Goal: Task Accomplishment & Management: Manage account settings

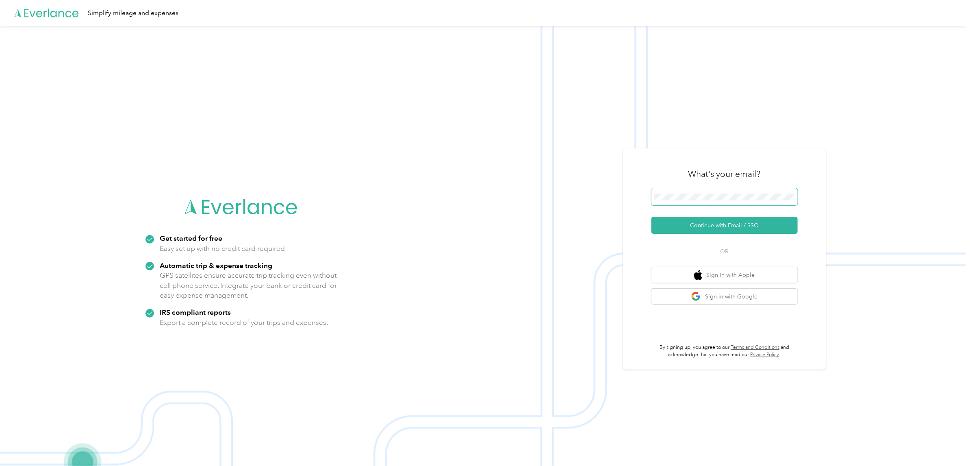
click at [688, 189] on span at bounding box center [724, 196] width 146 height 17
click at [693, 192] on span at bounding box center [724, 196] width 146 height 17
click at [743, 226] on button "Continue with Email / SSO" at bounding box center [724, 225] width 146 height 17
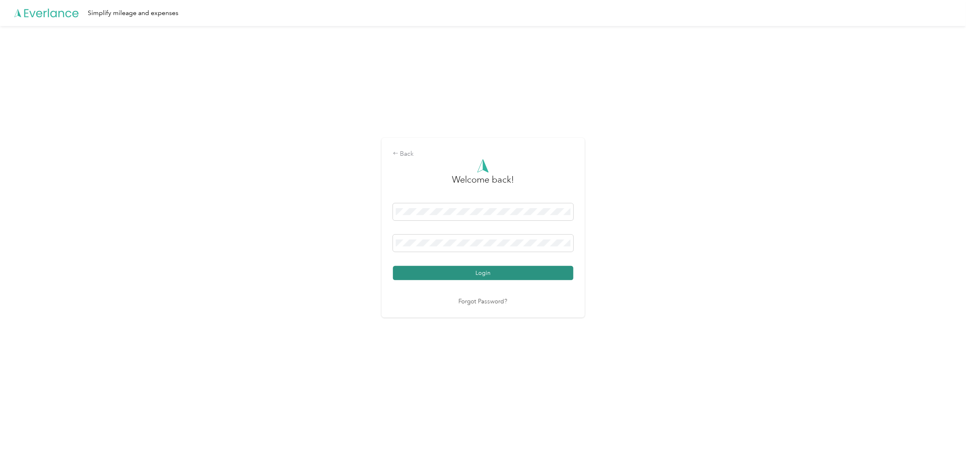
click at [496, 267] on button "Login" at bounding box center [483, 273] width 180 height 14
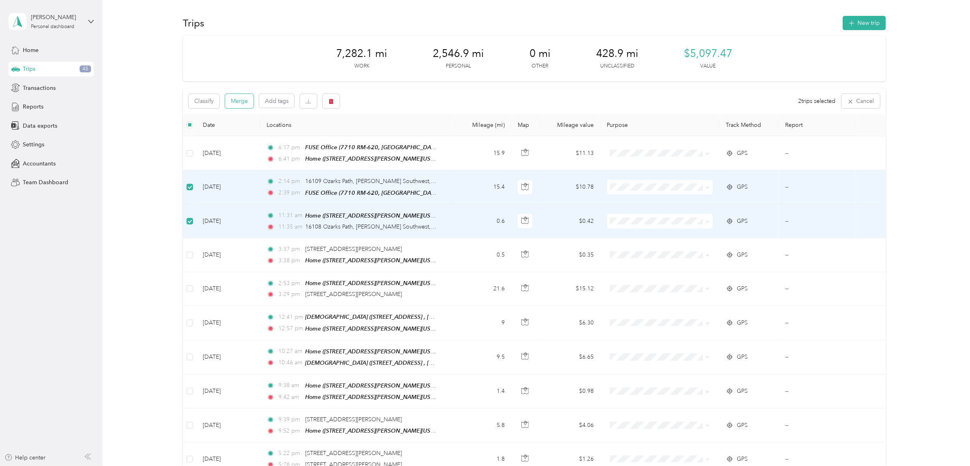
click at [237, 102] on button "Merge" at bounding box center [239, 101] width 28 height 14
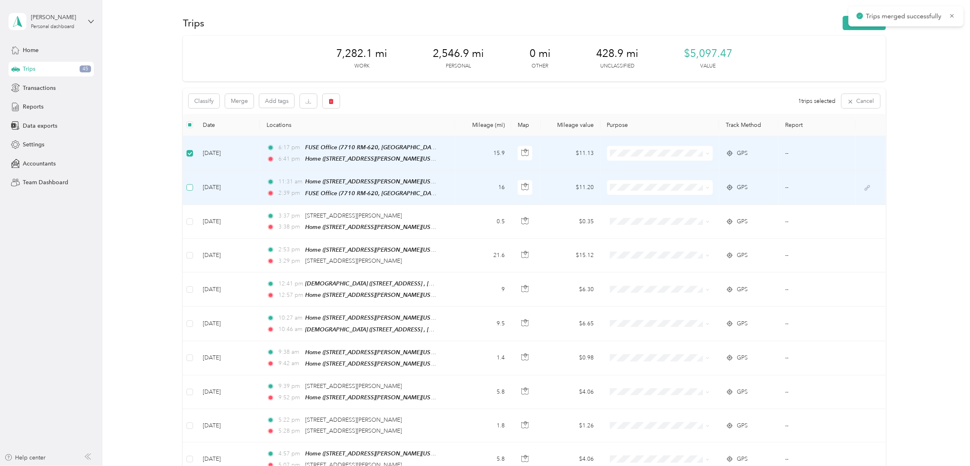
click at [188, 183] on label at bounding box center [189, 187] width 7 height 9
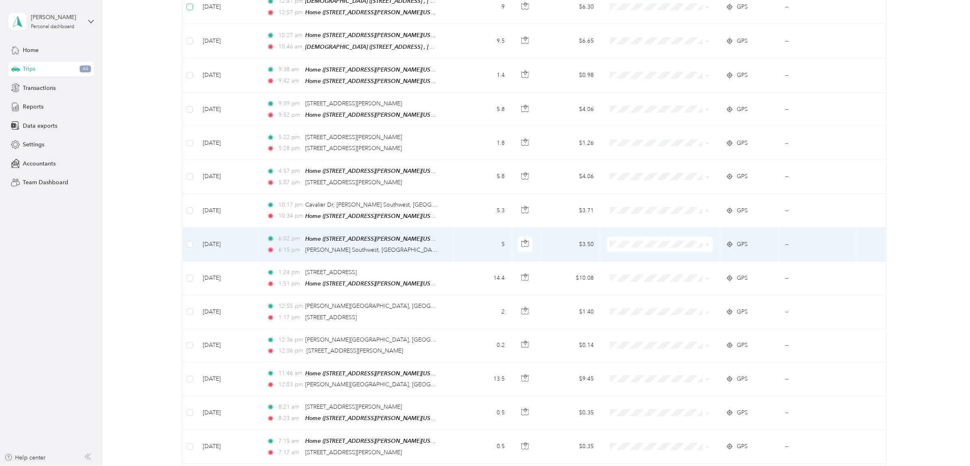
scroll to position [305, 0]
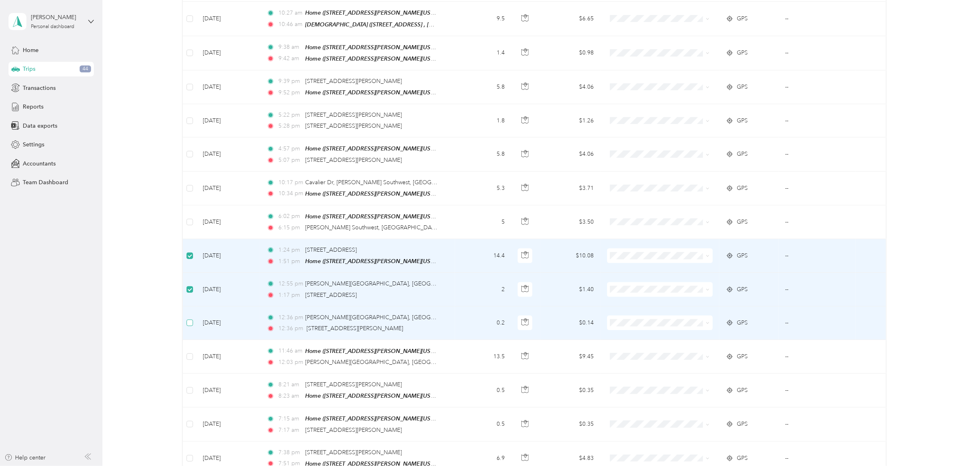
click at [189, 318] on label at bounding box center [189, 322] width 7 height 9
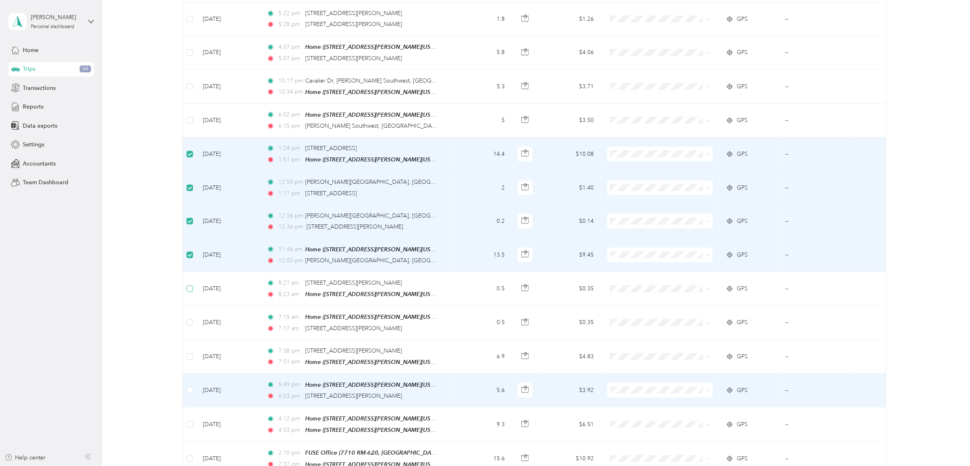
scroll to position [457, 0]
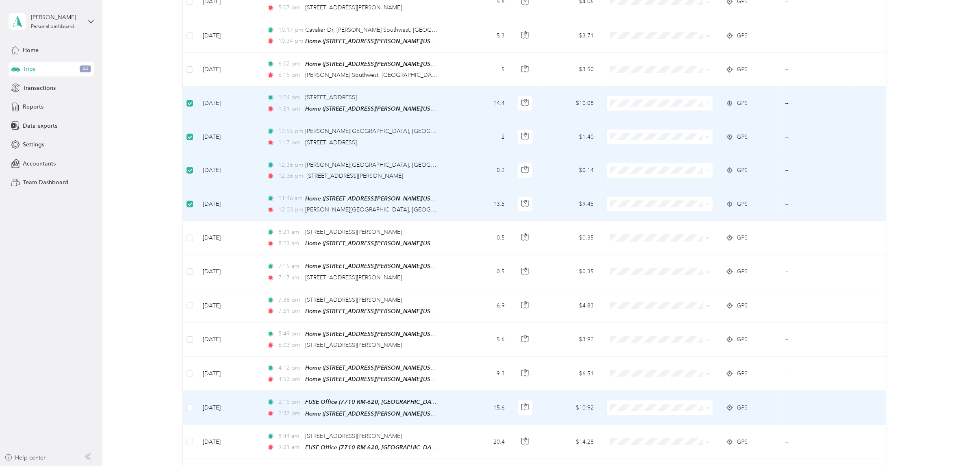
click at [187, 393] on td at bounding box center [189, 407] width 13 height 34
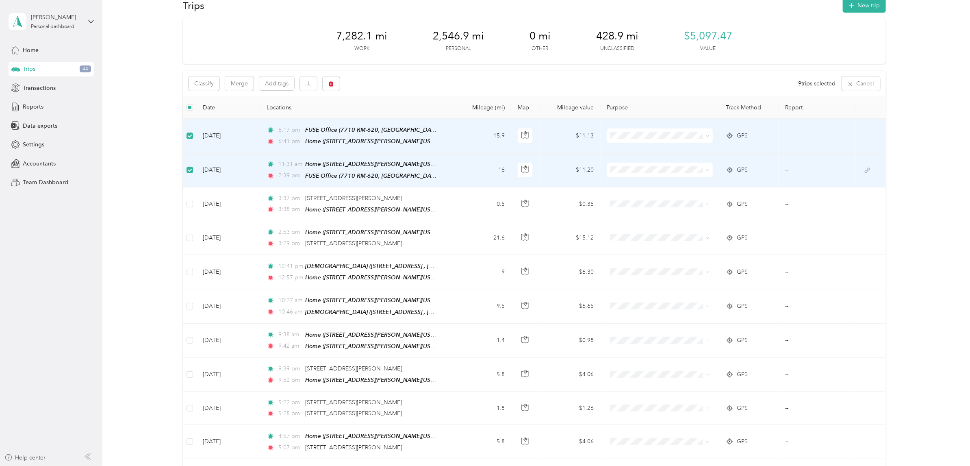
scroll to position [0, 0]
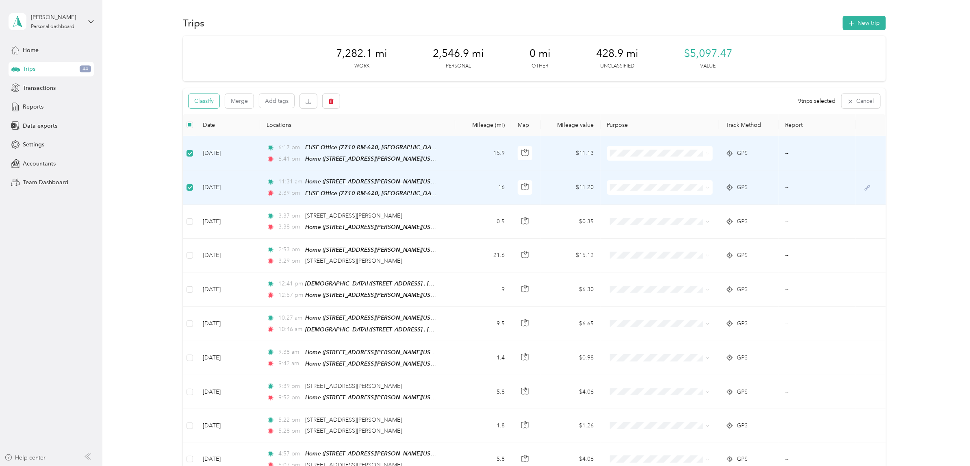
click at [203, 100] on button "Classify" at bounding box center [204, 101] width 31 height 14
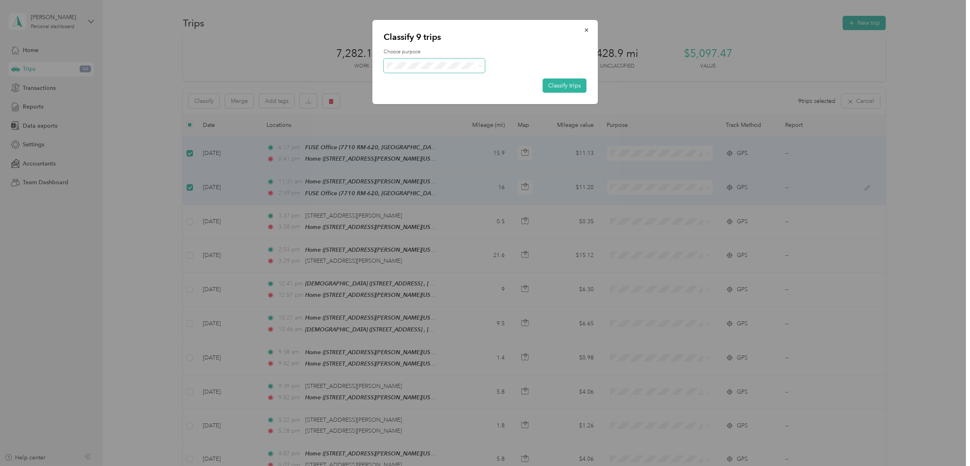
click at [439, 61] on span at bounding box center [435, 66] width 102 height 14
click at [448, 84] on li "Work" at bounding box center [435, 80] width 102 height 14
click at [563, 82] on button "Classify trips" at bounding box center [564, 85] width 44 height 14
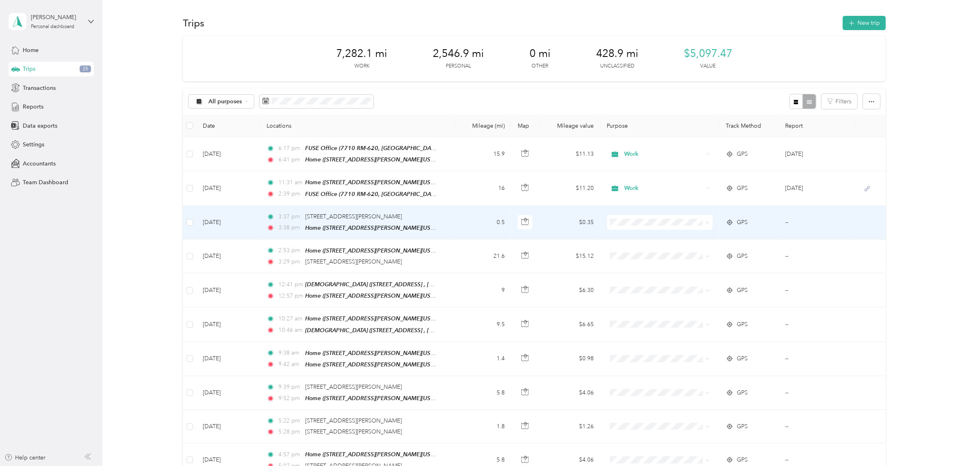
click at [637, 248] on span "Personal" at bounding box center [665, 250] width 80 height 9
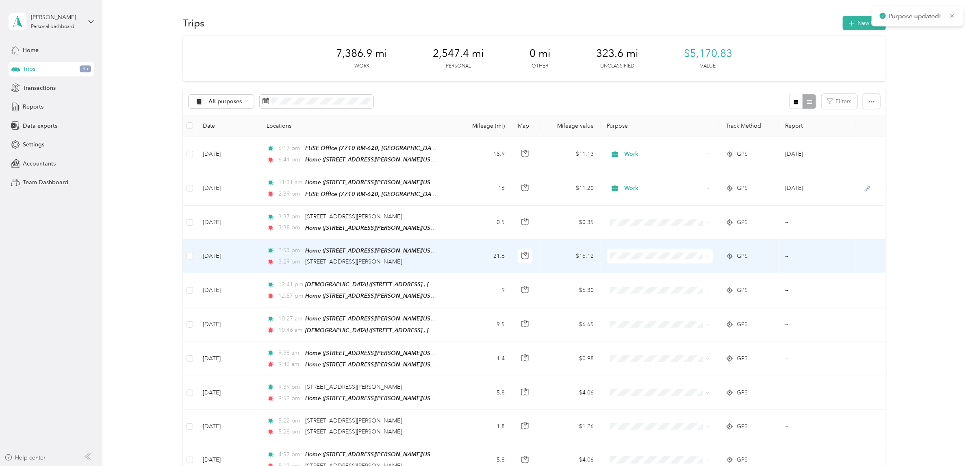
click at [640, 288] on li "Personal" at bounding box center [657, 284] width 105 height 14
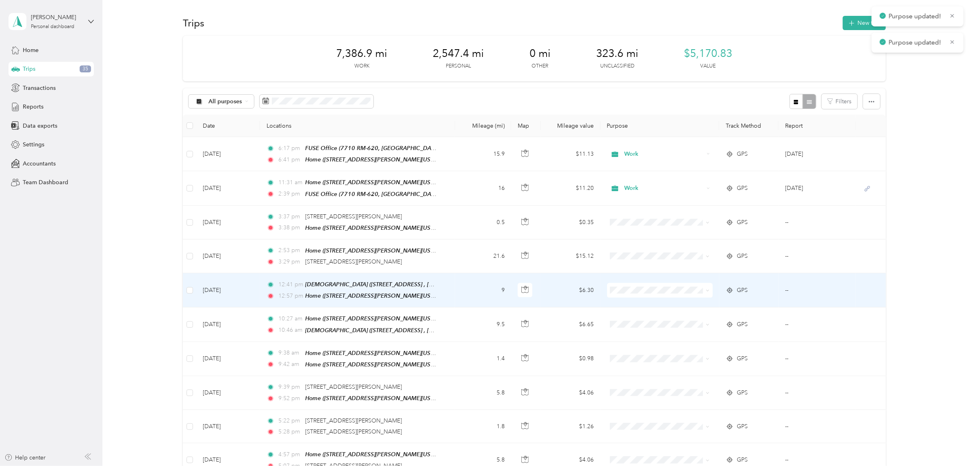
click at [642, 291] on span at bounding box center [660, 290] width 106 height 15
click at [641, 292] on span at bounding box center [660, 290] width 106 height 15
click at [644, 312] on li "Personal" at bounding box center [657, 317] width 105 height 14
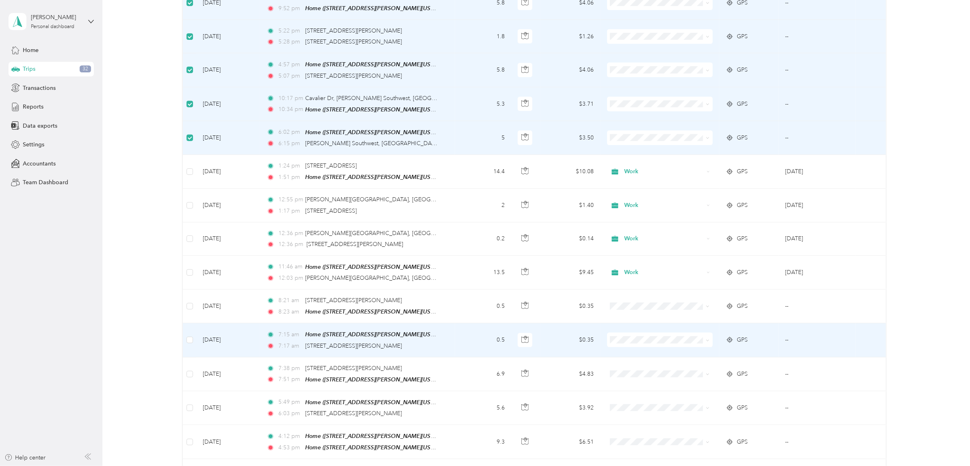
scroll to position [406, 0]
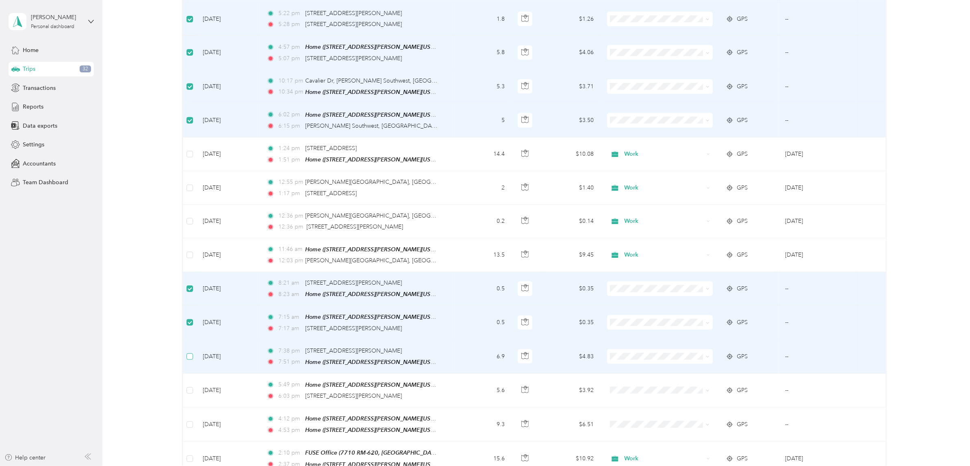
click at [189, 353] on label at bounding box center [189, 356] width 7 height 9
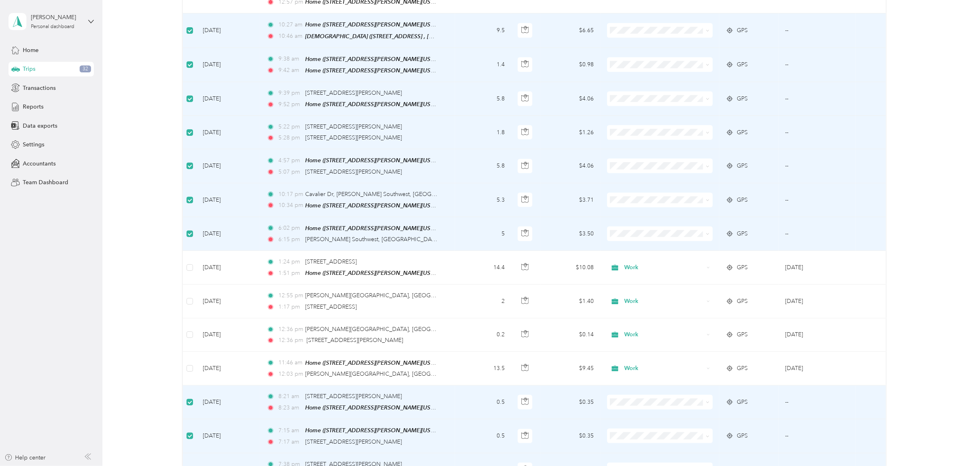
scroll to position [0, 0]
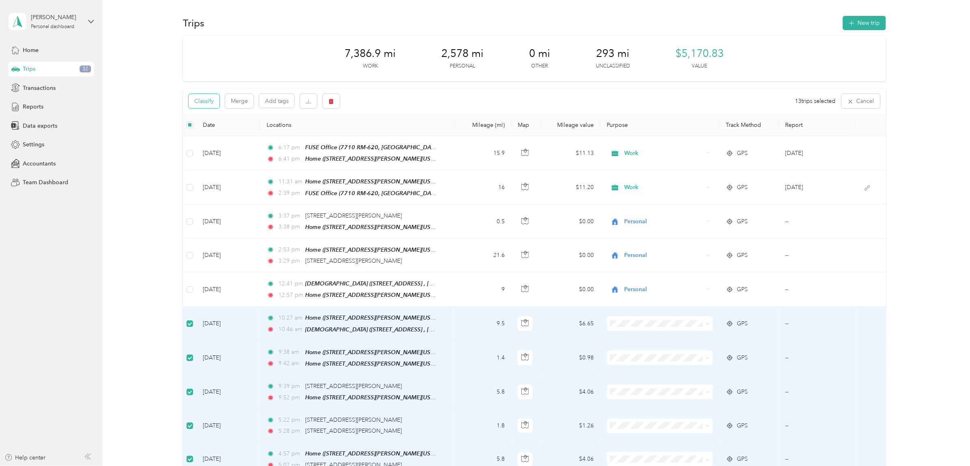
click at [198, 95] on button "Classify" at bounding box center [204, 101] width 31 height 14
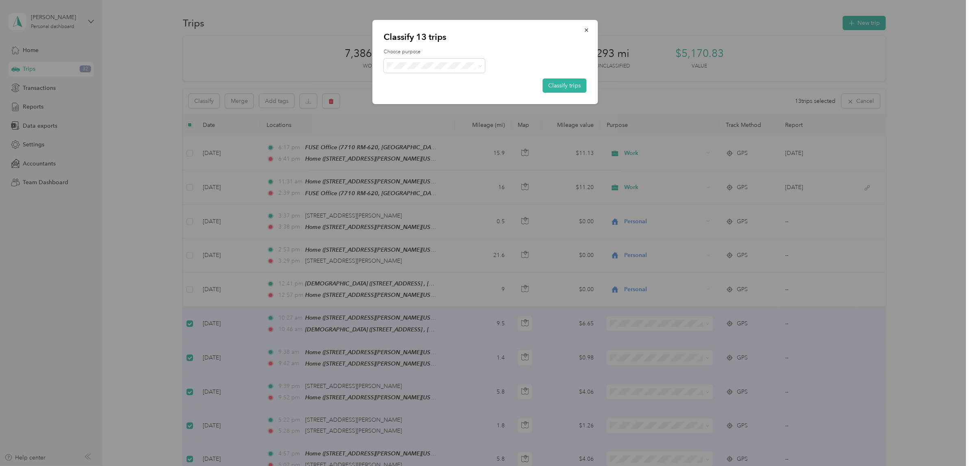
click at [435, 90] on span "Personal" at bounding box center [442, 93] width 76 height 9
click at [574, 84] on button "Classify trips" at bounding box center [564, 85] width 44 height 14
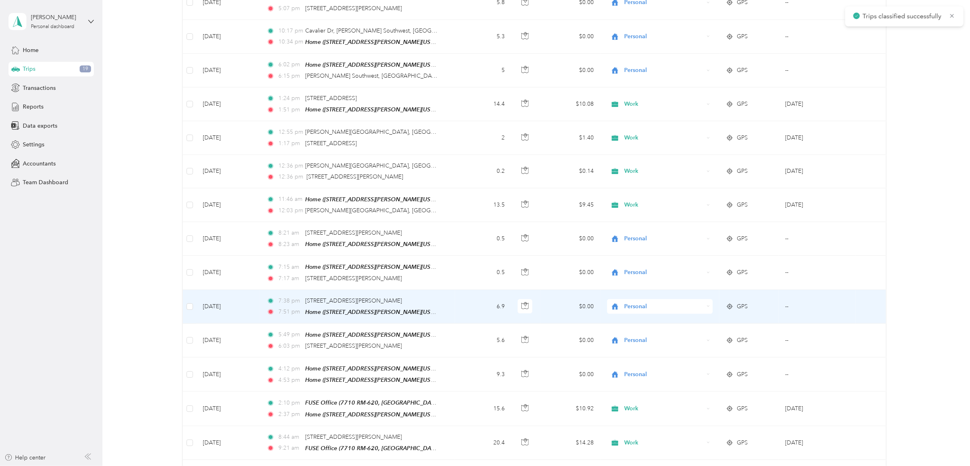
scroll to position [649, 0]
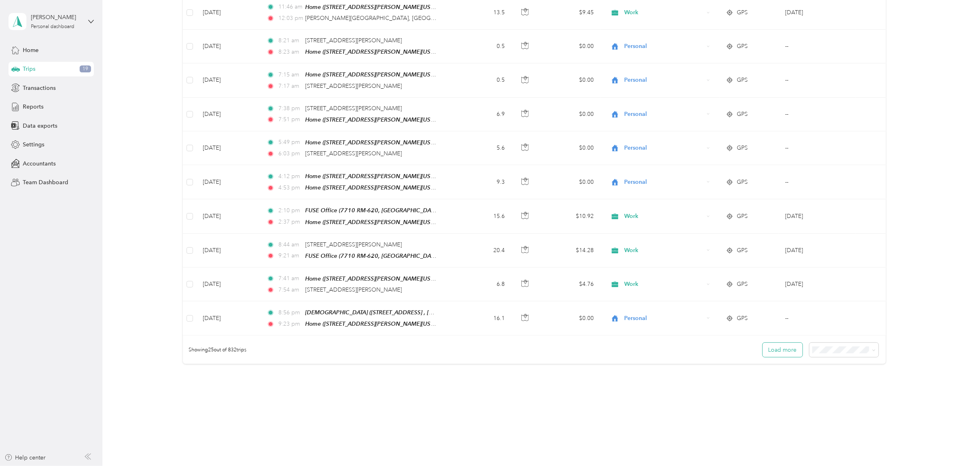
click at [781, 342] on button "Load more" at bounding box center [783, 349] width 40 height 14
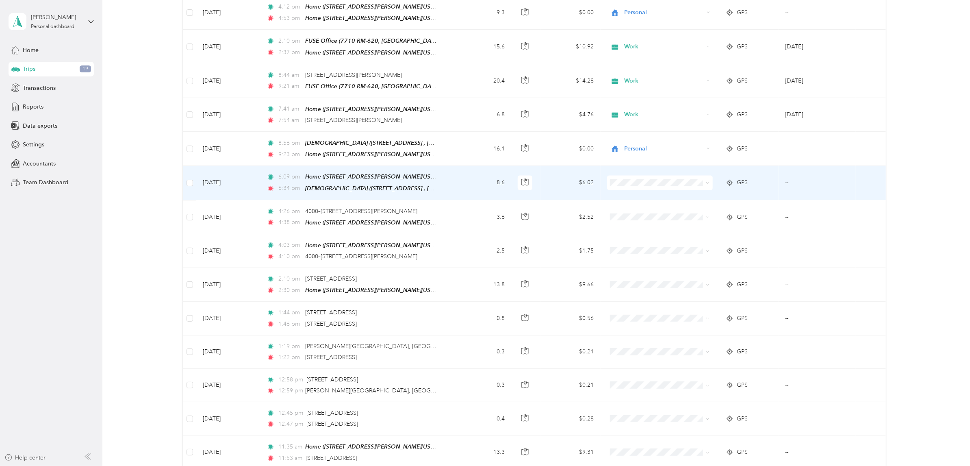
scroll to position [852, 0]
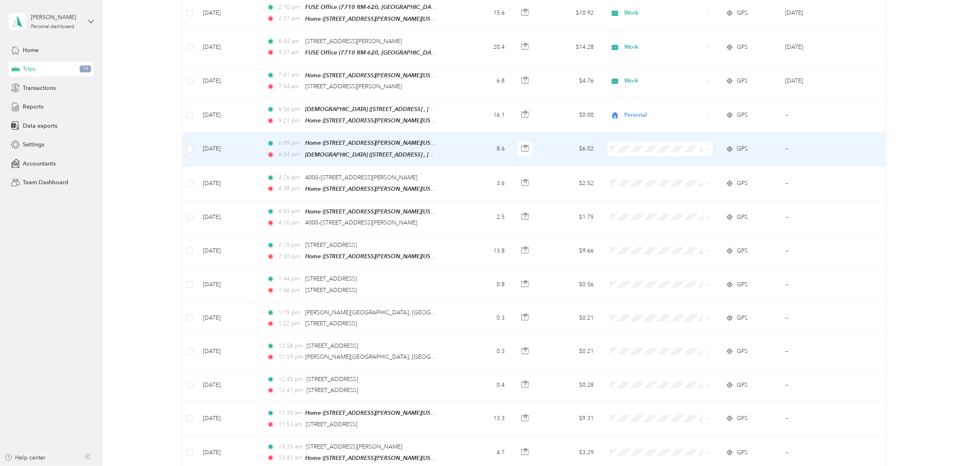
click at [644, 165] on span "Personal" at bounding box center [665, 168] width 80 height 9
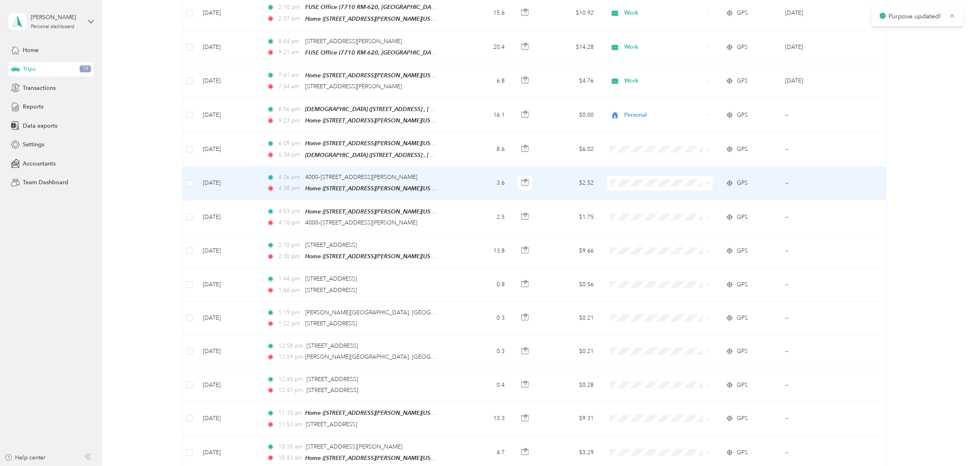
click at [643, 184] on span "Work" at bounding box center [665, 187] width 80 height 9
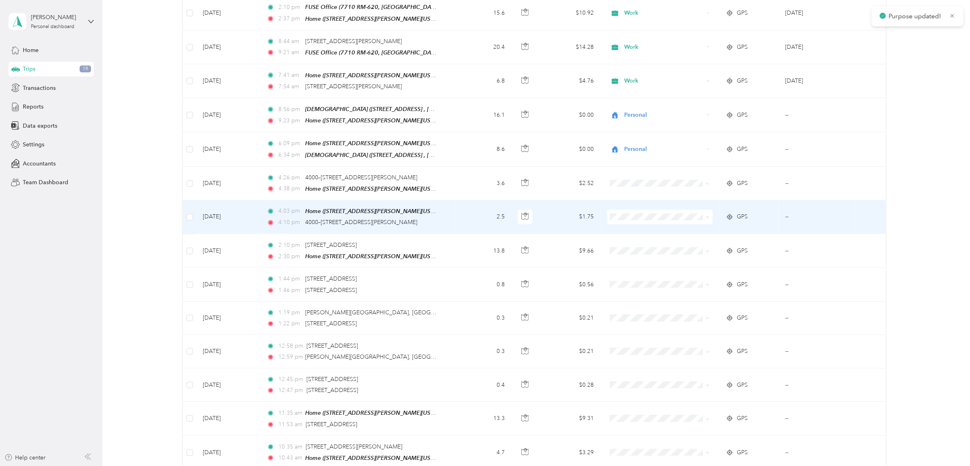
click at [662, 222] on span "Work" at bounding box center [665, 221] width 80 height 9
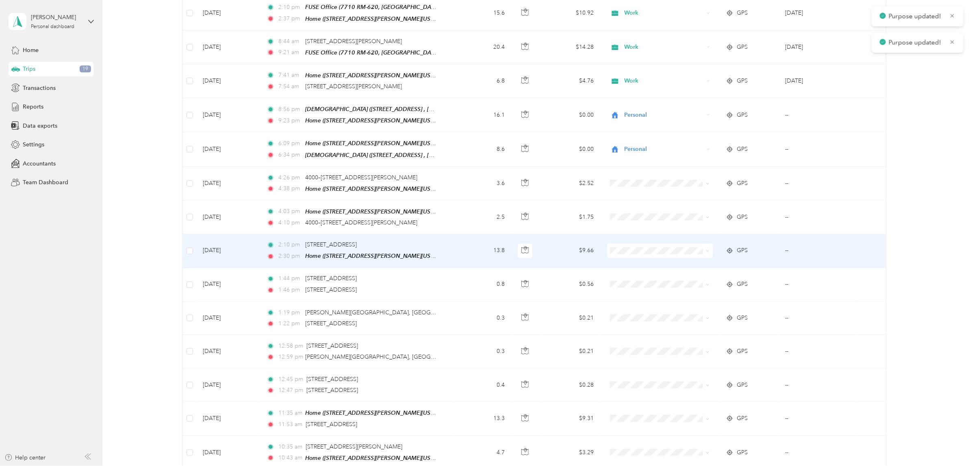
click at [661, 251] on span "Work" at bounding box center [665, 252] width 80 height 9
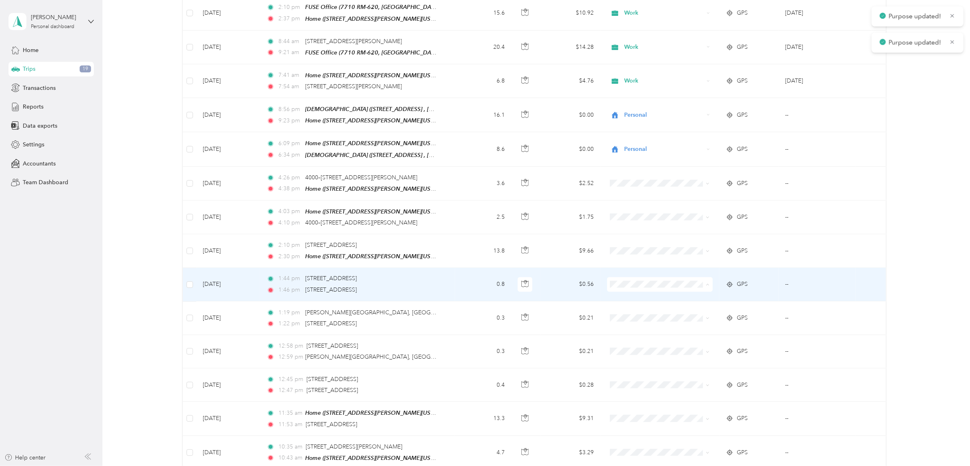
click at [643, 281] on li "Work" at bounding box center [657, 288] width 105 height 14
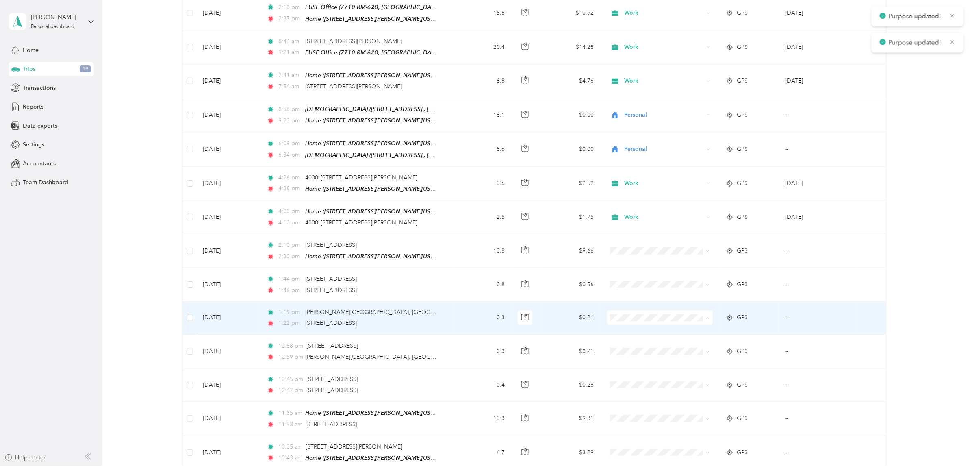
click at [651, 318] on span "Work" at bounding box center [665, 321] width 80 height 9
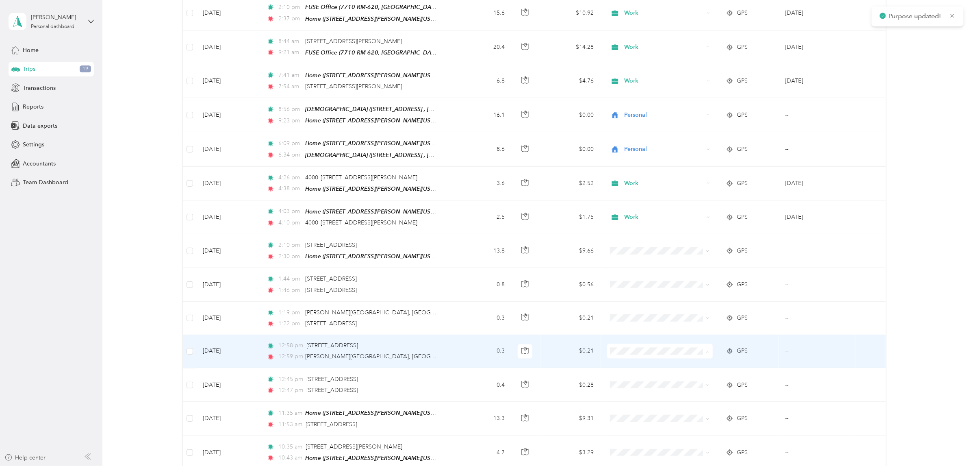
click at [644, 351] on span "Work" at bounding box center [665, 355] width 80 height 9
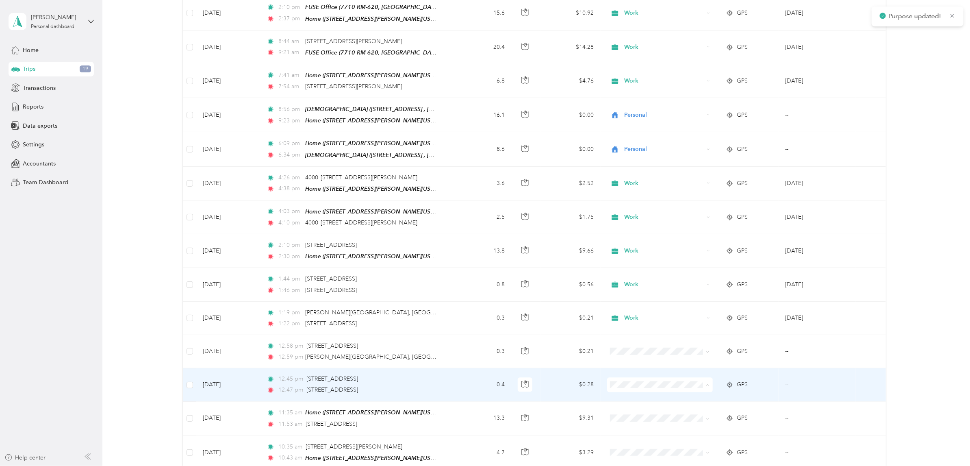
click at [661, 275] on li "Work" at bounding box center [657, 272] width 105 height 14
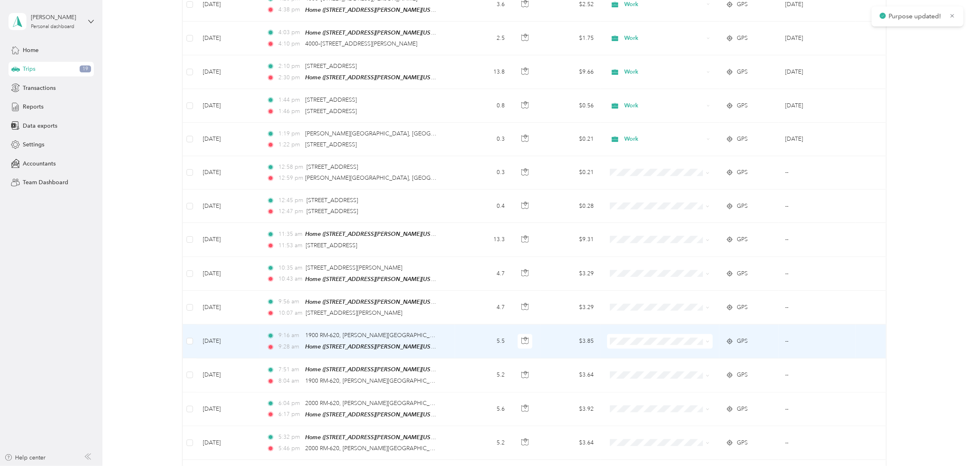
scroll to position [1055, 0]
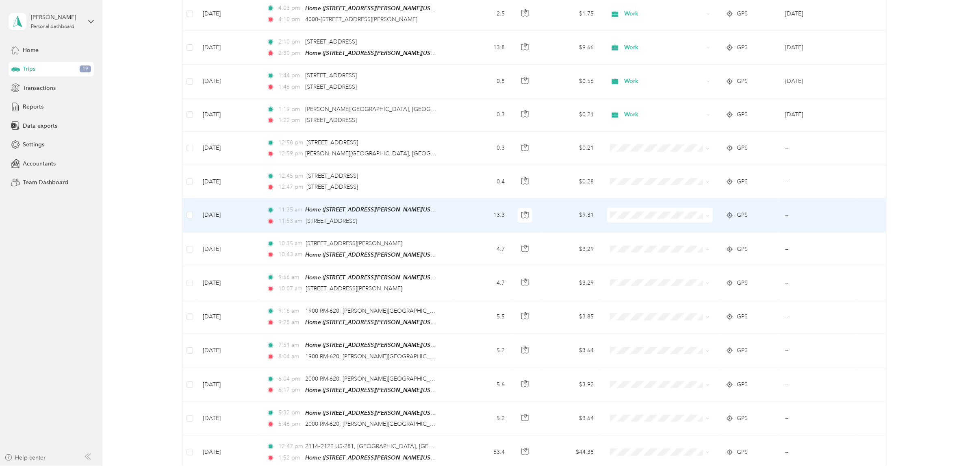
click at [637, 218] on span "Work" at bounding box center [665, 219] width 80 height 9
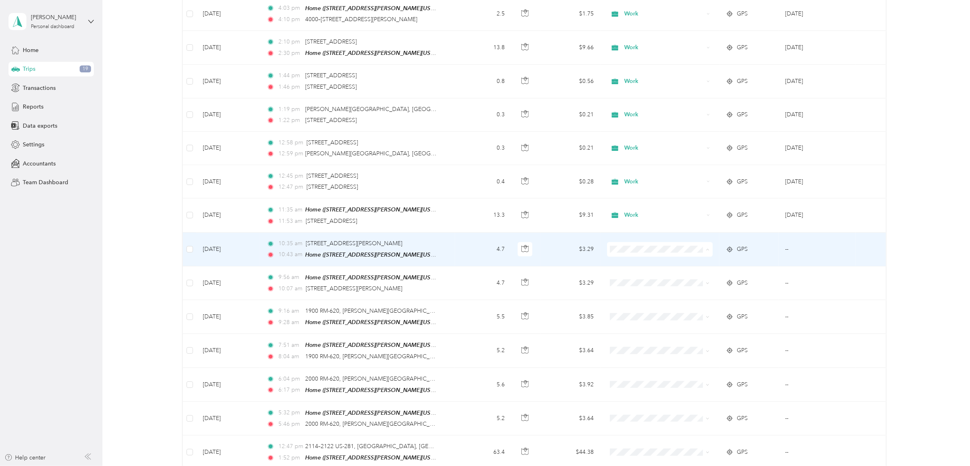
click at [631, 262] on span "Personal" at bounding box center [665, 266] width 80 height 9
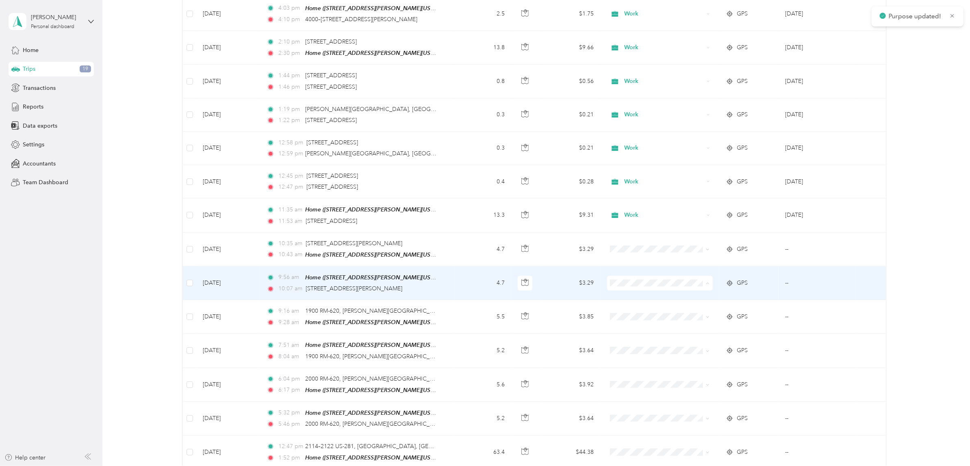
click at [641, 296] on span "Personal" at bounding box center [665, 300] width 80 height 9
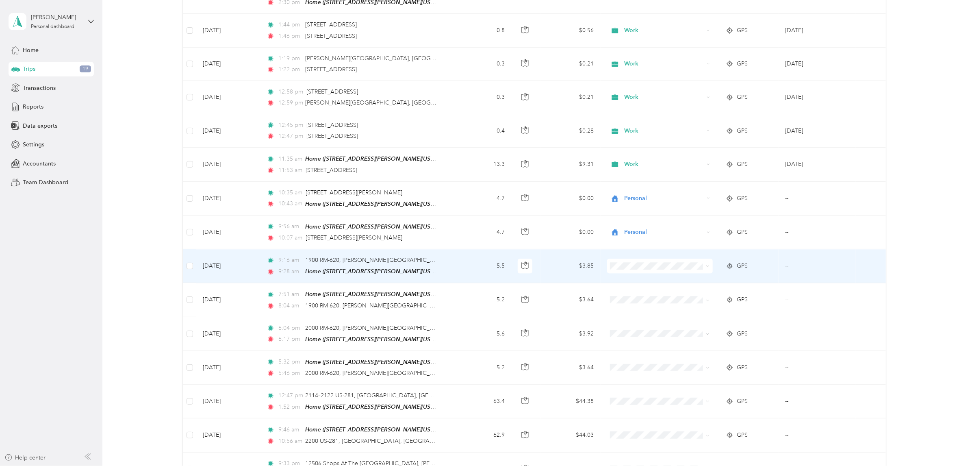
scroll to position [1157, 0]
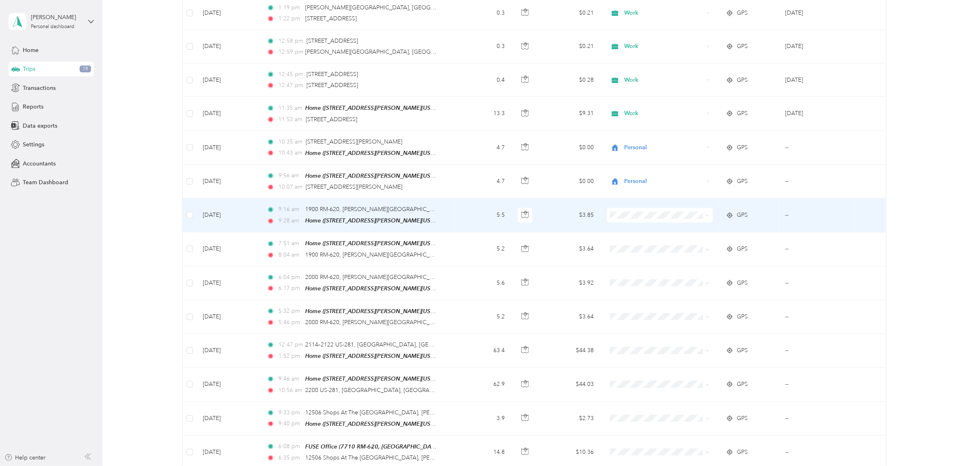
click at [640, 226] on li "Personal" at bounding box center [657, 232] width 105 height 14
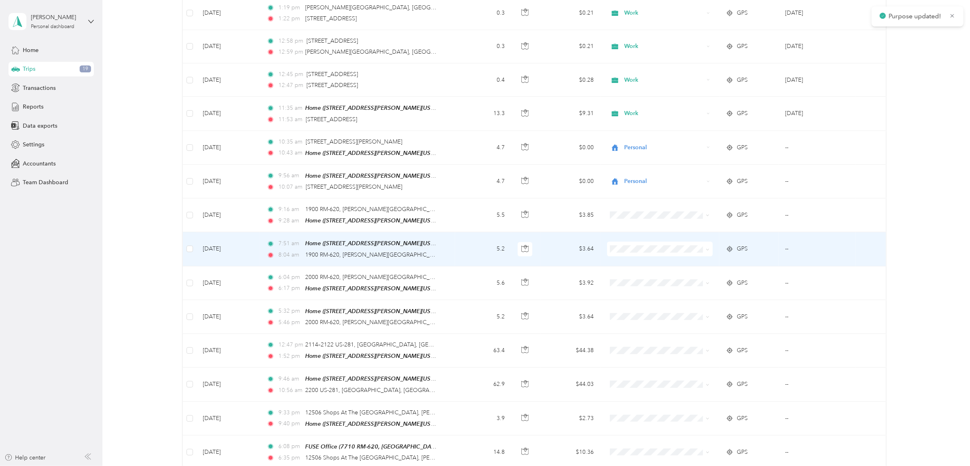
click at [626, 241] on span at bounding box center [660, 248] width 106 height 15
click at [672, 261] on span "Personal" at bounding box center [665, 265] width 80 height 9
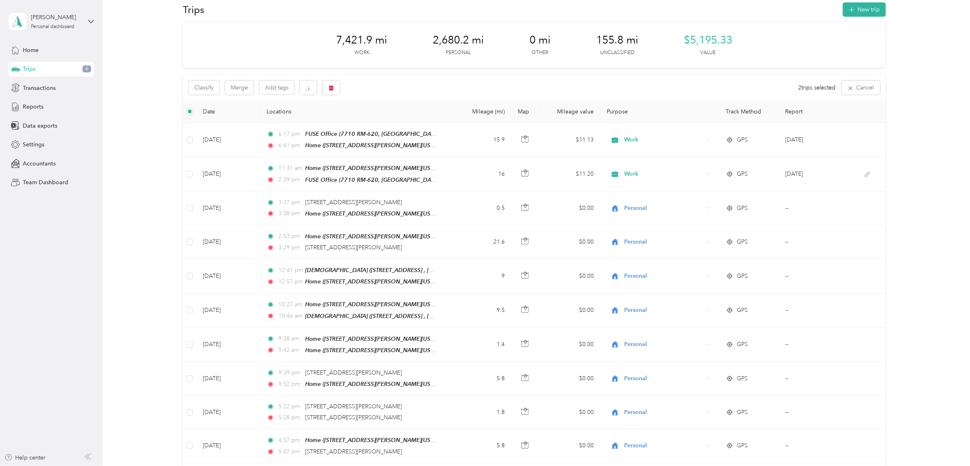
scroll to position [0, 0]
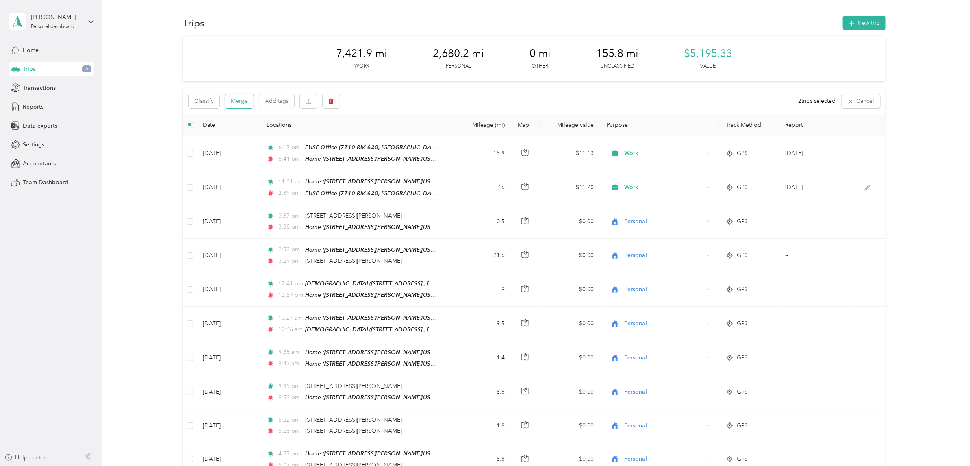
click at [234, 103] on button "Merge" at bounding box center [239, 101] width 28 height 14
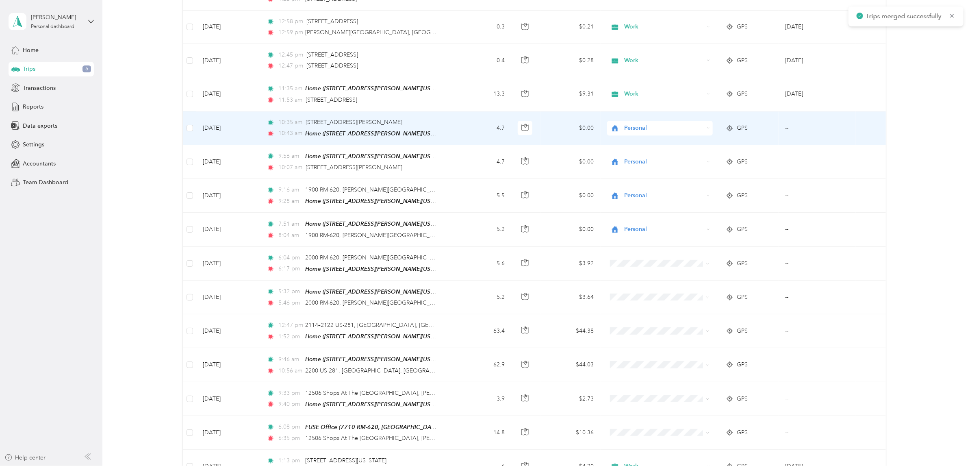
scroll to position [1321, 0]
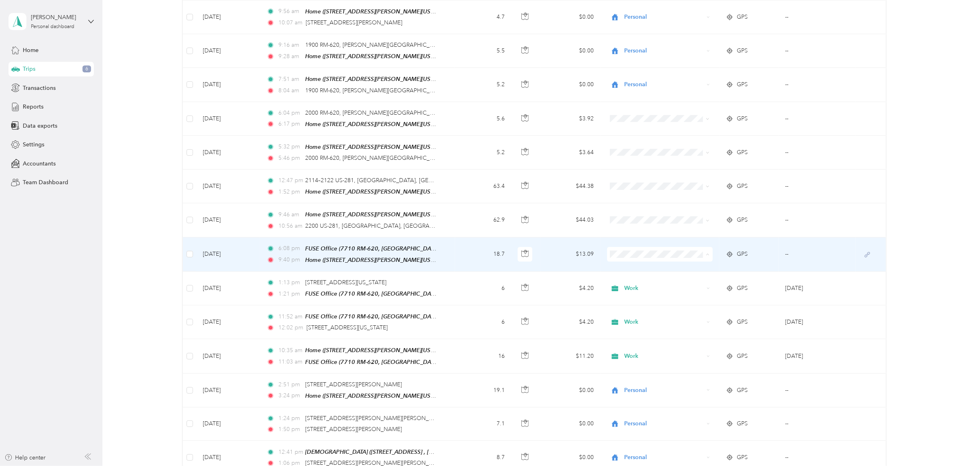
click at [657, 254] on span "Work" at bounding box center [665, 254] width 80 height 9
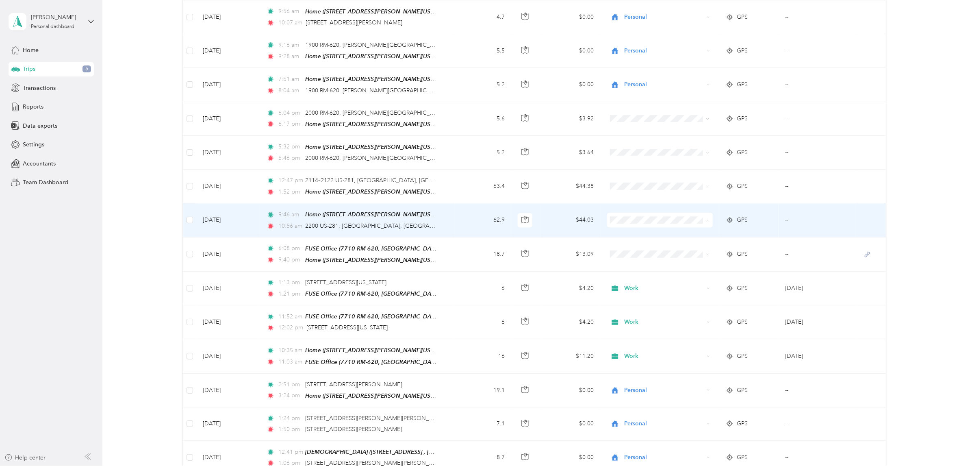
click at [642, 220] on span "Work" at bounding box center [665, 221] width 80 height 9
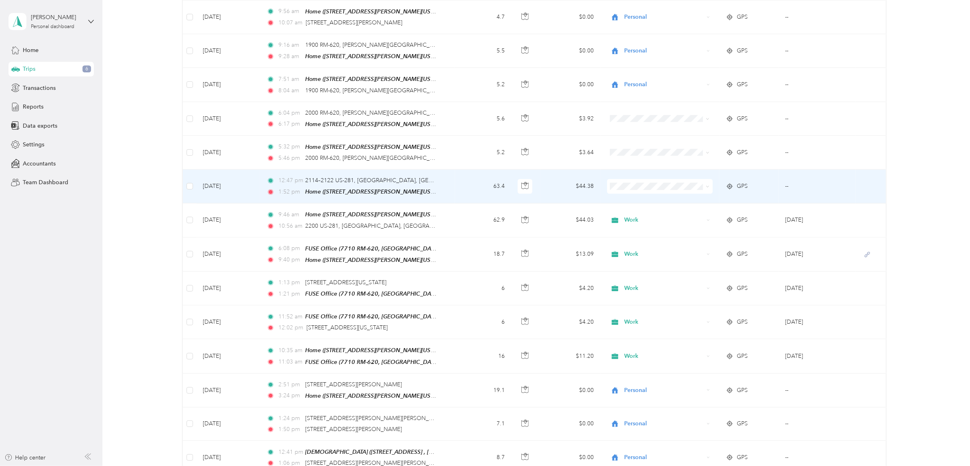
click at [638, 189] on li "Work" at bounding box center [657, 187] width 105 height 14
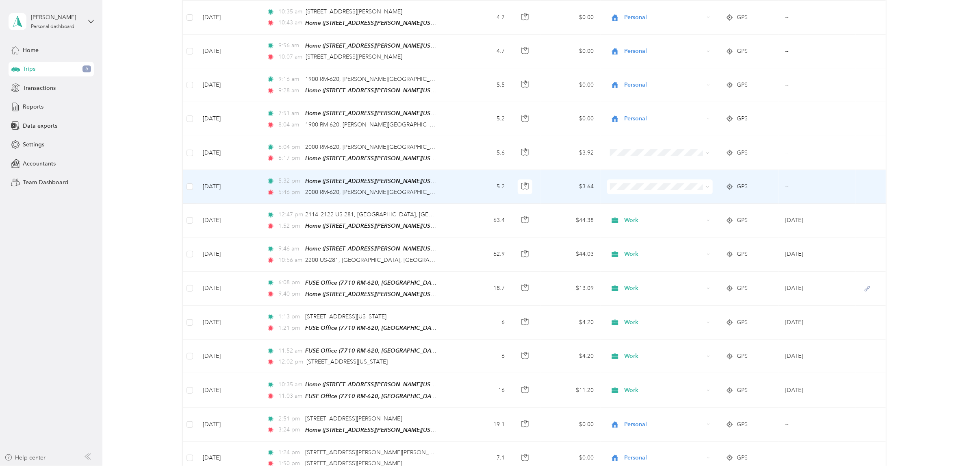
scroll to position [1270, 0]
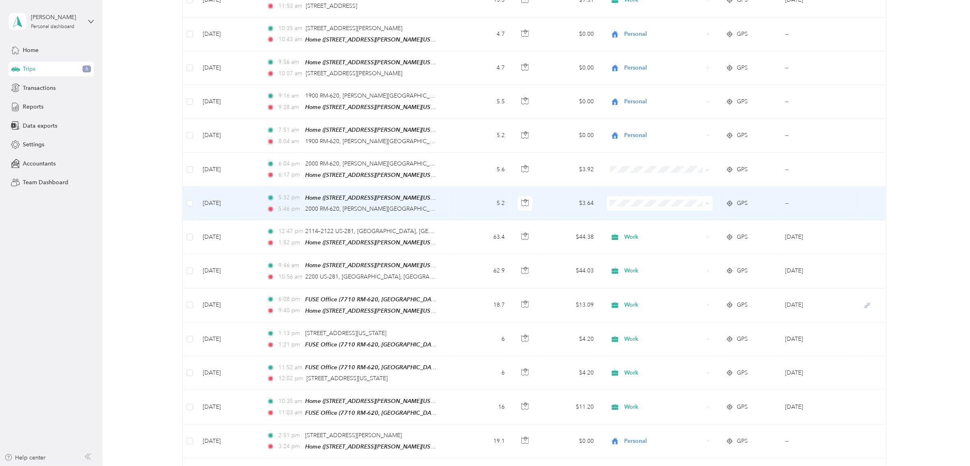
click at [665, 215] on span "Personal" at bounding box center [665, 219] width 80 height 9
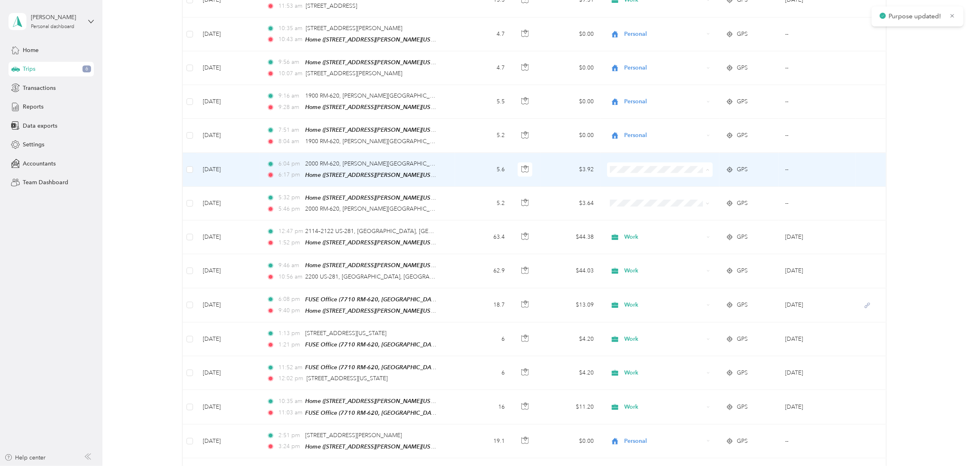
click at [655, 181] on span "Personal" at bounding box center [665, 185] width 80 height 9
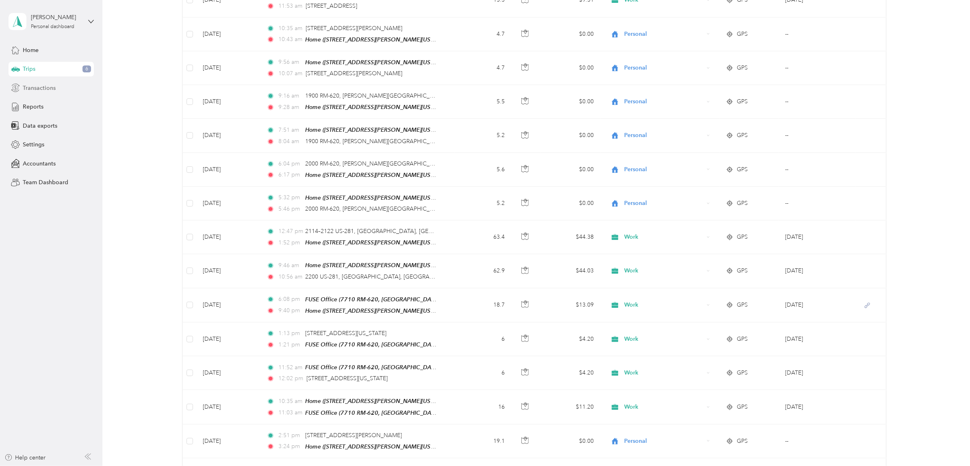
click at [50, 87] on span "Transactions" at bounding box center [39, 88] width 33 height 9
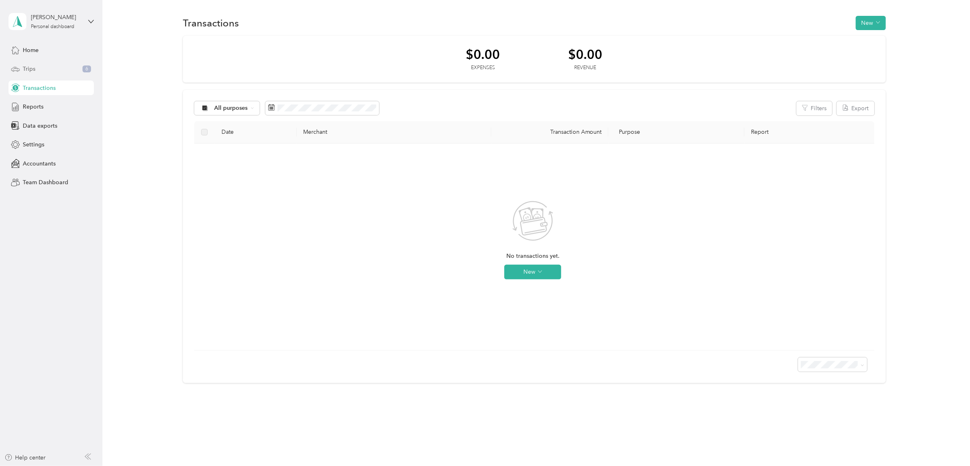
click at [46, 69] on div "Trips 6" at bounding box center [51, 69] width 85 height 15
